Goal: Transaction & Acquisition: Subscribe to service/newsletter

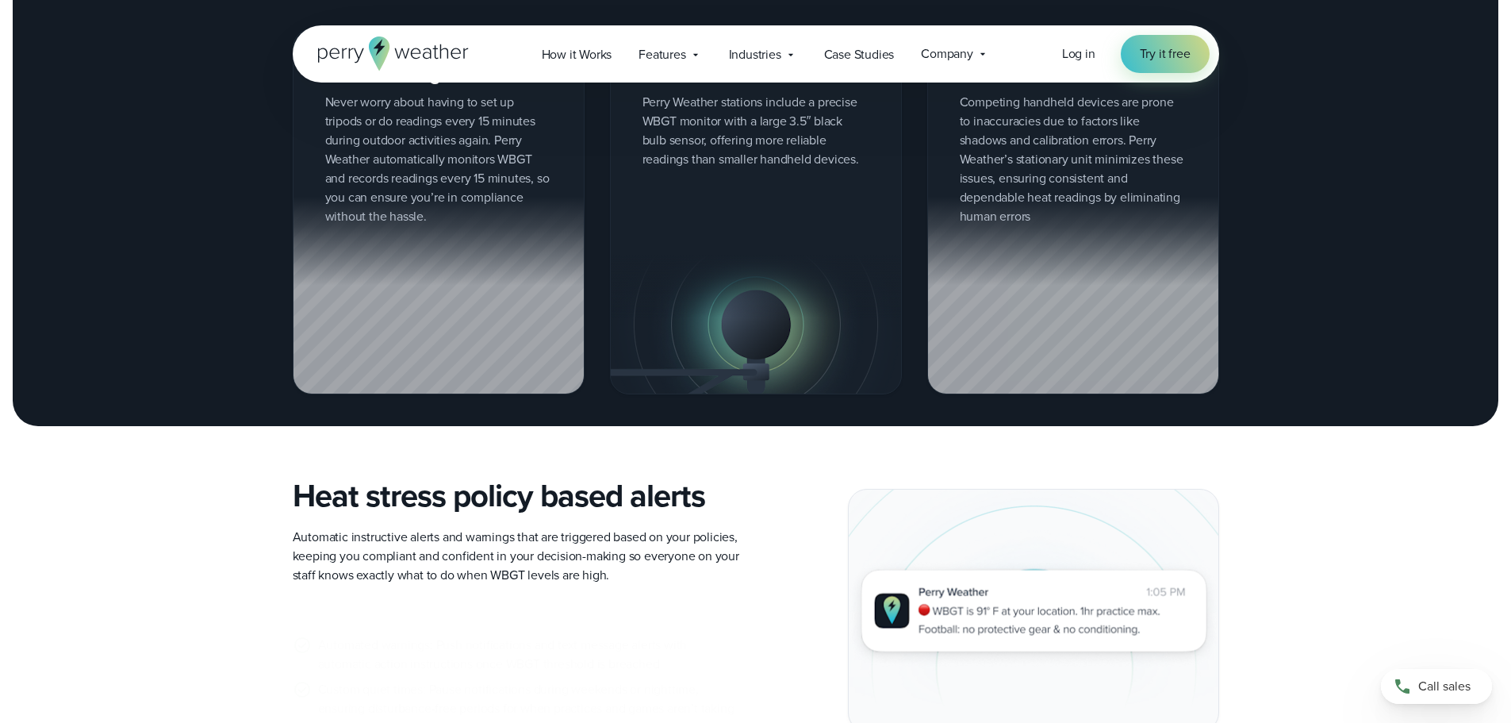
scroll to position [1666, 0]
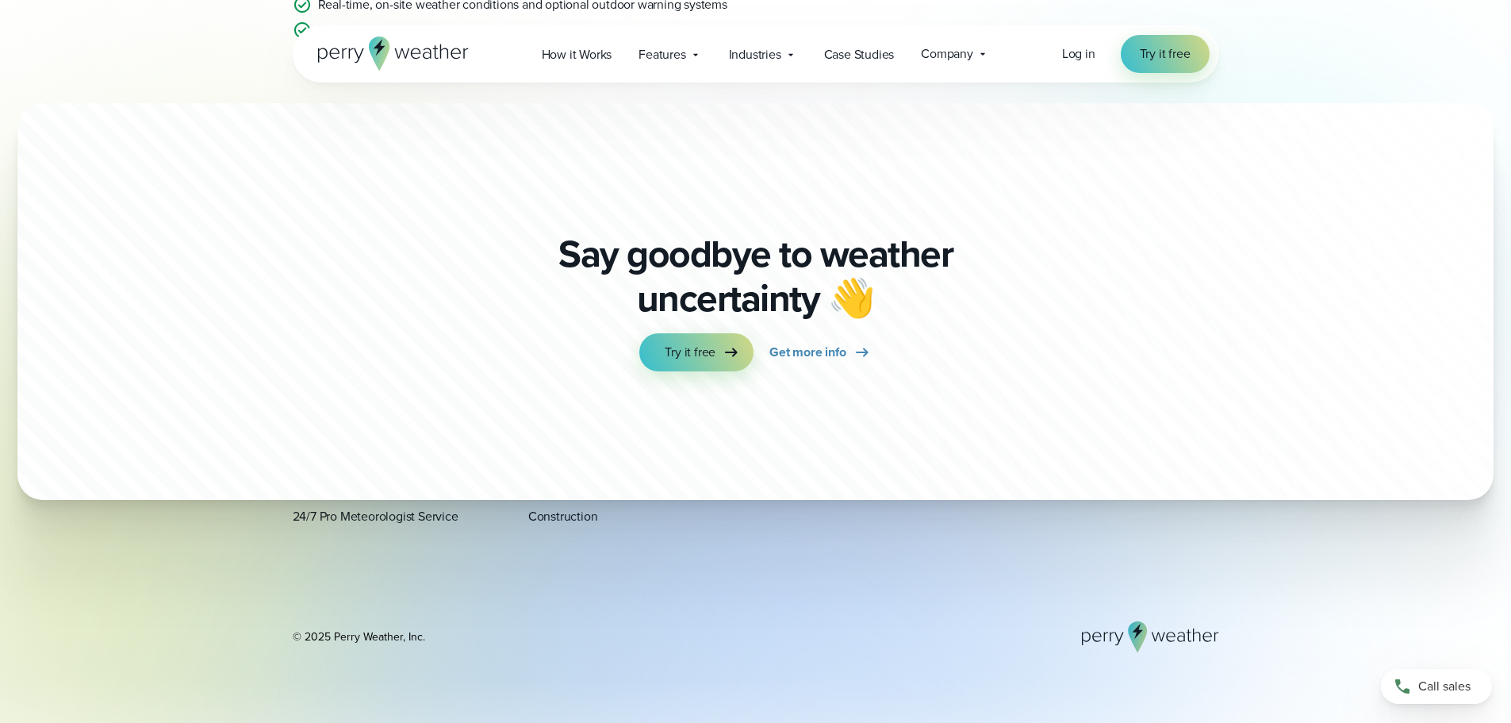
scroll to position [635, 0]
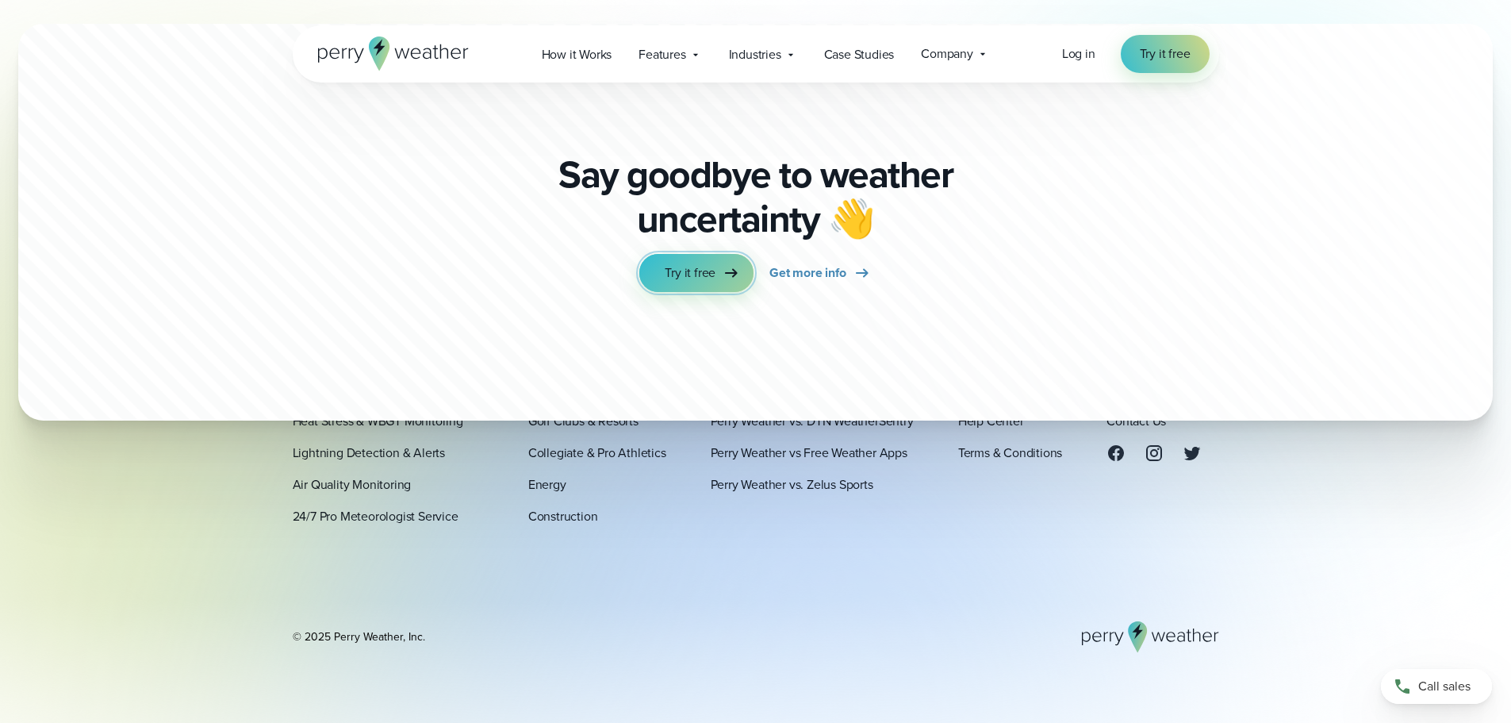
click at [698, 278] on span "Try it free" at bounding box center [690, 272] width 51 height 19
